Goal: Transaction & Acquisition: Purchase product/service

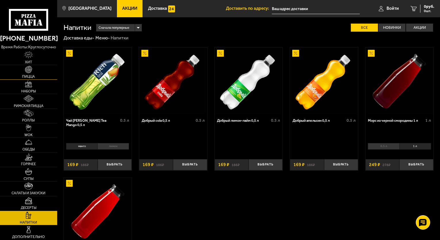
click at [27, 67] on img at bounding box center [28, 69] width 7 height 7
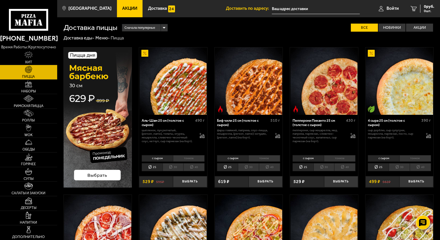
click at [110, 164] on img at bounding box center [98, 117] width 69 height 140
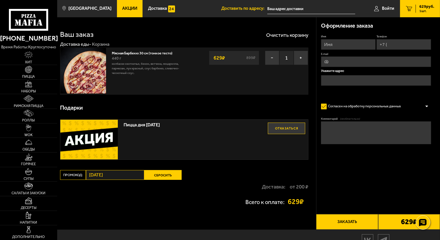
click at [90, 133] on img at bounding box center [88, 140] width 57 height 40
click at [105, 139] on img at bounding box center [88, 140] width 57 height 40
